Goal: Task Accomplishment & Management: Complete application form

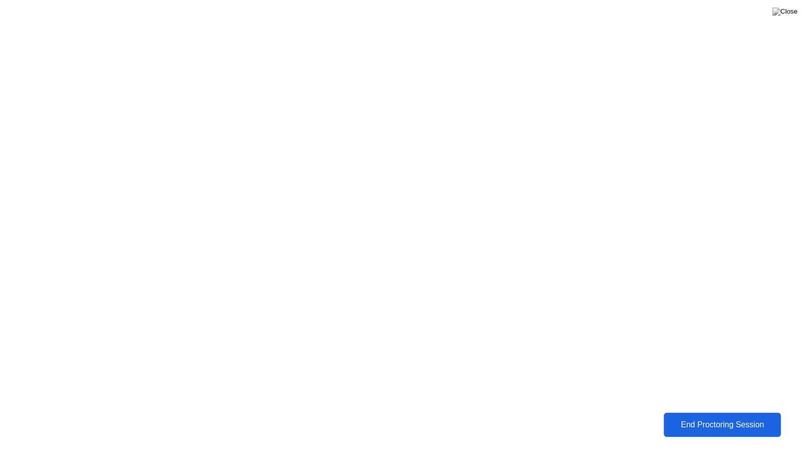
click at [762, 428] on div "End Proctoring Session" at bounding box center [723, 424] width 112 height 9
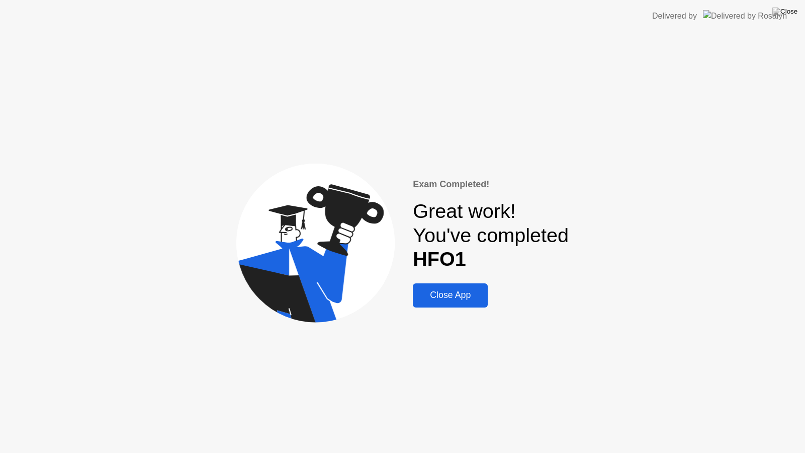
click at [480, 297] on div "Close App" at bounding box center [450, 295] width 69 height 11
